Goal: Transaction & Acquisition: Purchase product/service

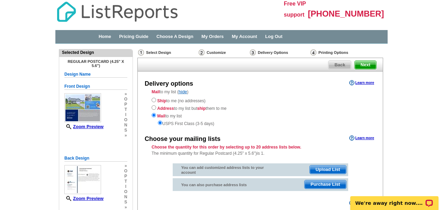
click at [155, 101] on input "radio" at bounding box center [154, 100] width 4 height 4
radio input "true"
click at [365, 63] on span "Next" at bounding box center [365, 65] width 21 height 8
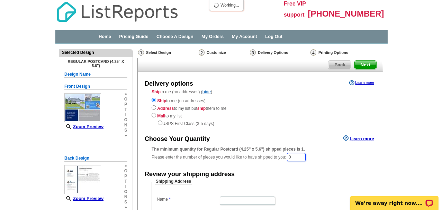
drag, startPoint x: 299, startPoint y: 153, endPoint x: 281, endPoint y: 153, distance: 18.0
click at [281, 153] on div "The minimum quantity for Regular Postcard (4.25" x 5.6") shipped pieces is 1. P…" at bounding box center [260, 154] width 217 height 16
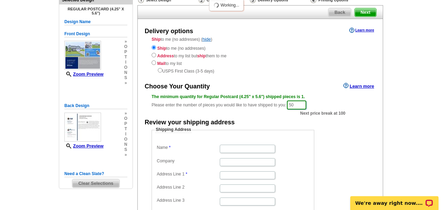
scroll to position [54, 0]
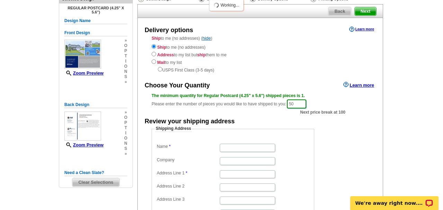
type input "50"
click at [261, 144] on input "Name" at bounding box center [247, 148] width 55 height 8
click at [259, 144] on input "Name" at bounding box center [247, 148] width 55 height 8
type input "Maria R Miller"
type input "204 Stoneleigh Dr"
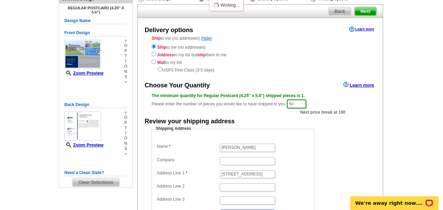
type input "Fayetteville"
select select "NC"
type input "28311"
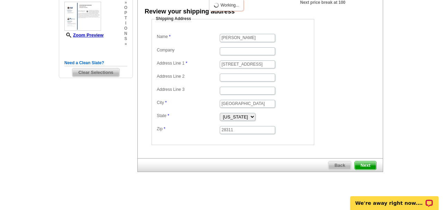
scroll to position [163, 0]
click at [364, 162] on span "Next" at bounding box center [365, 166] width 21 height 8
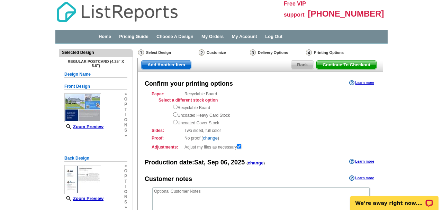
click at [175, 107] on input "radio" at bounding box center [175, 107] width 4 height 4
radio input "true"
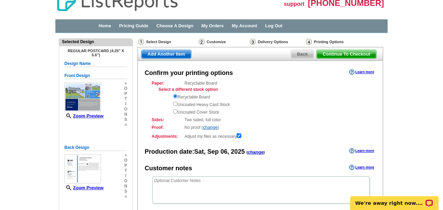
scroll to position [17, 0]
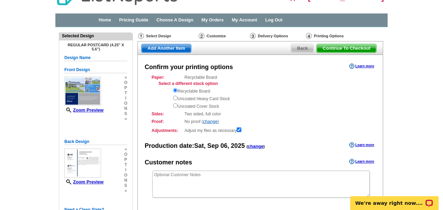
click at [298, 50] on span "Back" at bounding box center [302, 48] width 22 height 8
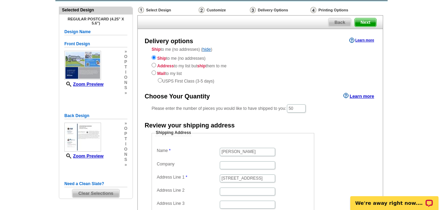
scroll to position [43, 0]
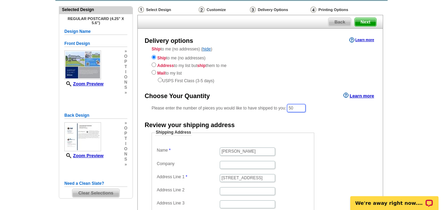
drag, startPoint x: 300, startPoint y: 103, endPoint x: 277, endPoint y: 100, distance: 23.4
click at [277, 103] on div "Please enter the number of pieces you would like to have shipped to you: 50" at bounding box center [260, 108] width 217 height 10
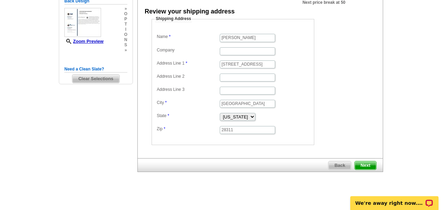
scroll to position [157, 0]
type input "25"
click at [365, 164] on span "Next" at bounding box center [365, 166] width 21 height 8
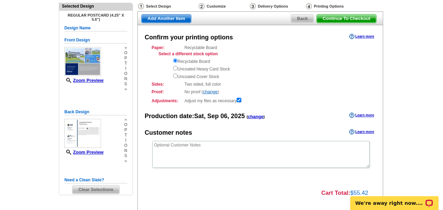
scroll to position [45, 0]
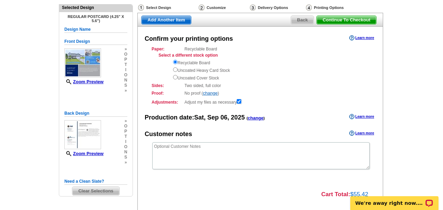
click at [175, 69] on input "radio" at bounding box center [175, 69] width 4 height 4
radio input "true"
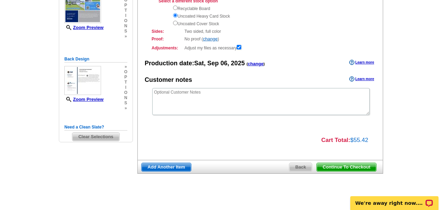
scroll to position [99, 0]
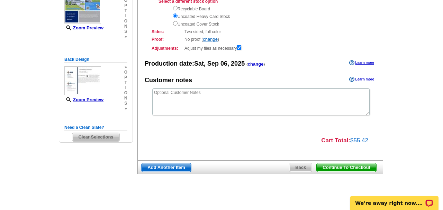
click at [334, 164] on span "Continue To Checkout" at bounding box center [347, 168] width 60 height 8
